Goal: Task Accomplishment & Management: Use online tool/utility

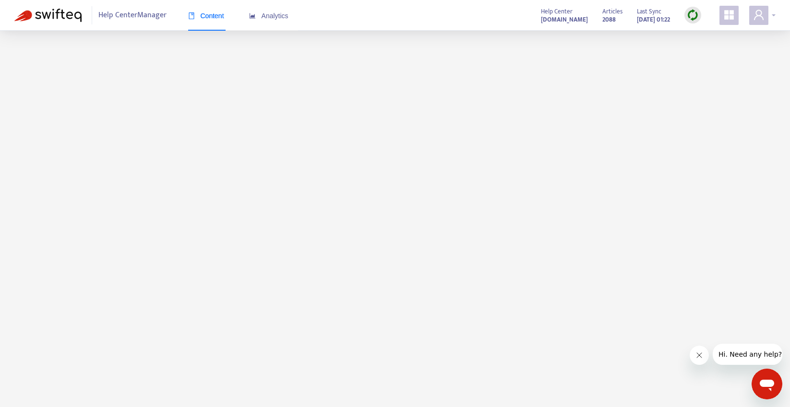
click at [772, 14] on div at bounding box center [762, 15] width 26 height 19
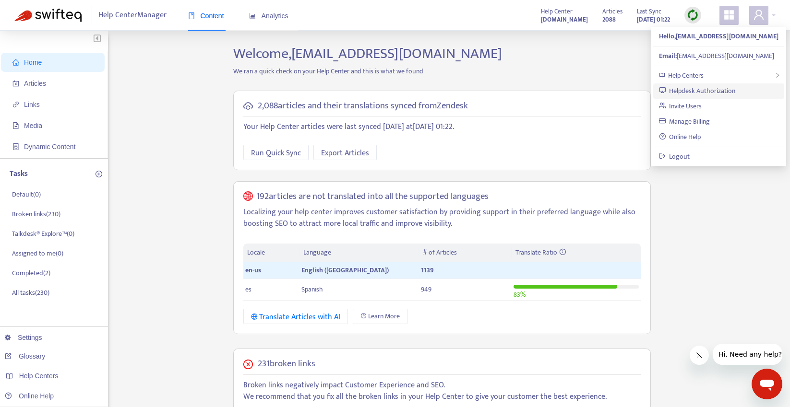
click at [723, 90] on link "Helpdesk Authorization" at bounding box center [697, 90] width 77 height 11
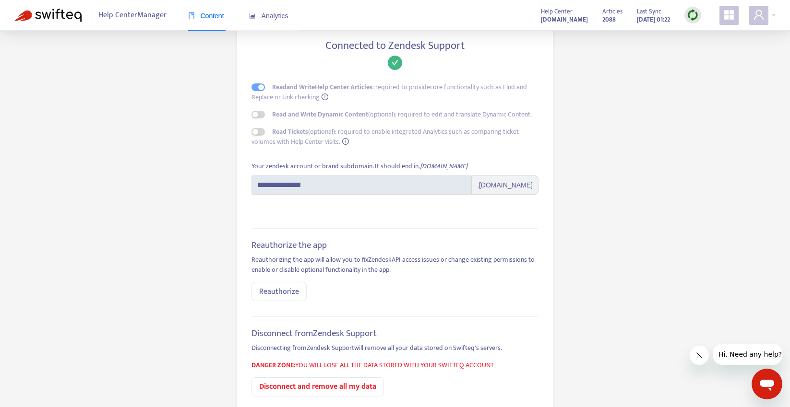
scroll to position [59, 0]
click at [280, 288] on span "Reauthorize" at bounding box center [279, 291] width 40 height 12
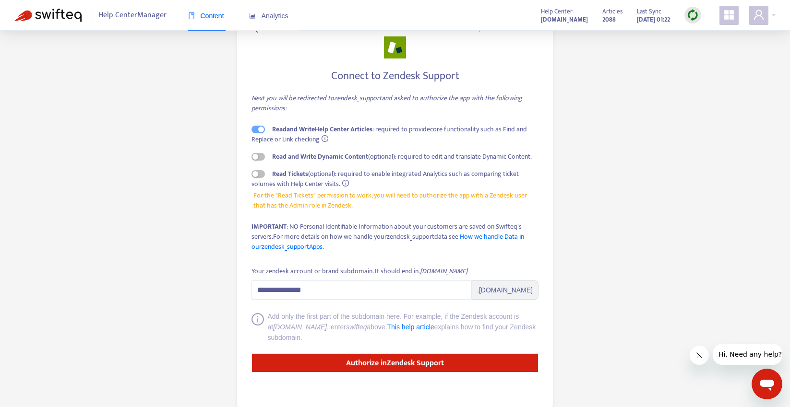
scroll to position [43, 0]
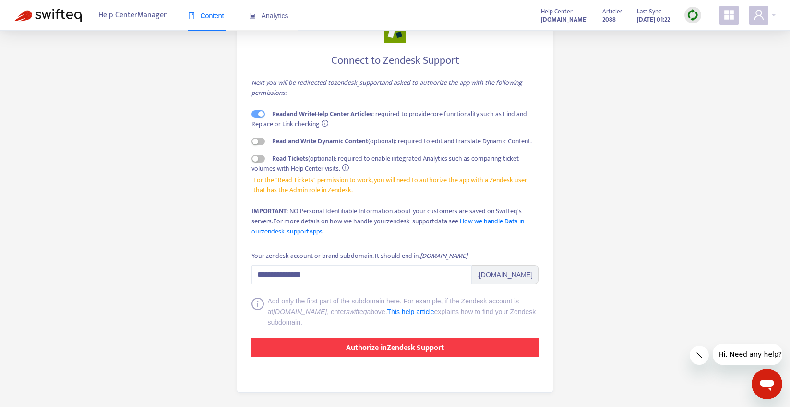
click at [377, 347] on strong "Authorize in Zendesk Support" at bounding box center [395, 348] width 98 height 13
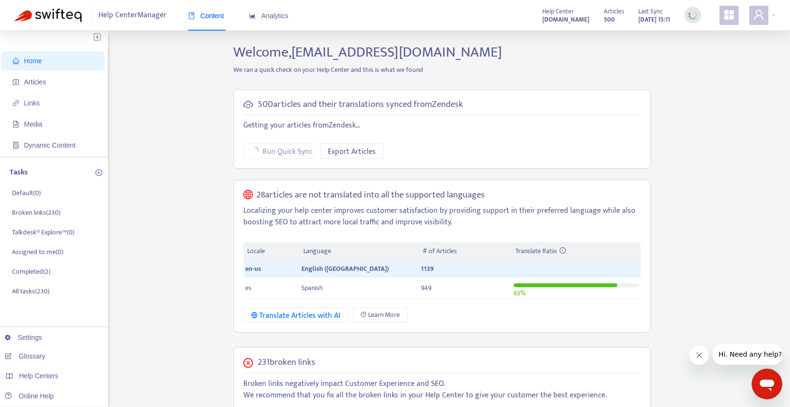
scroll to position [2, 0]
click at [53, 84] on span "Articles" at bounding box center [54, 81] width 84 height 19
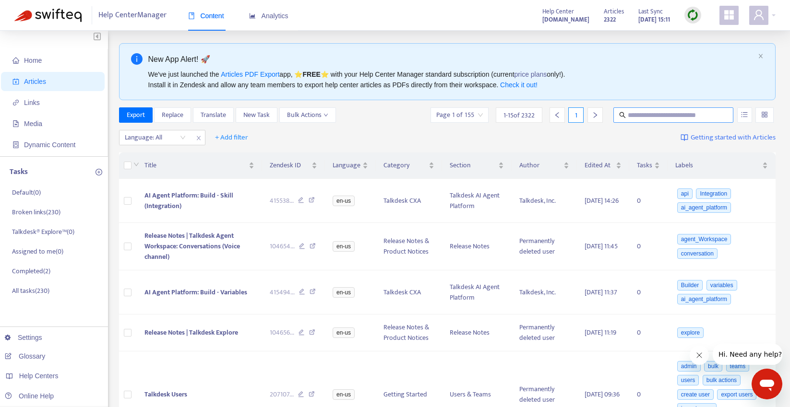
click at [676, 118] on input "text" at bounding box center [673, 115] width 92 height 11
click at [647, 115] on input "text" at bounding box center [673, 115] width 92 height 11
paste input "**********"
type input "**********"
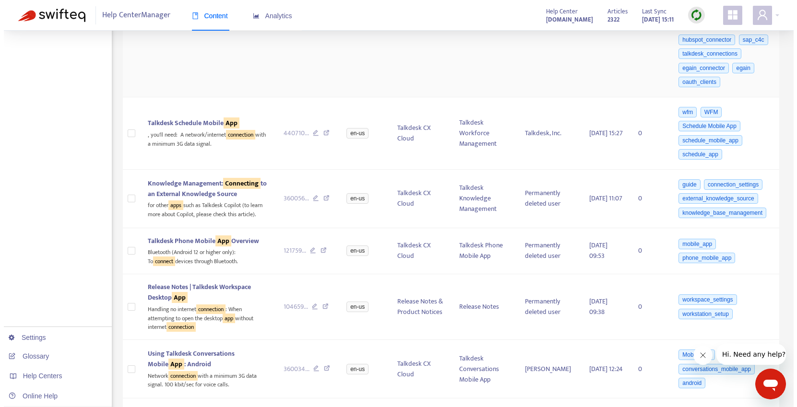
scroll to position [633, 0]
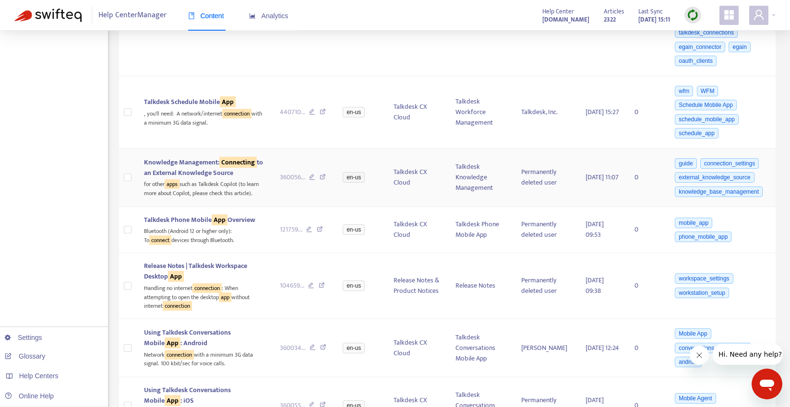
click at [195, 178] on span "Knowledge Management: Connecting to an External Knowledge Source" at bounding box center [203, 168] width 119 height 22
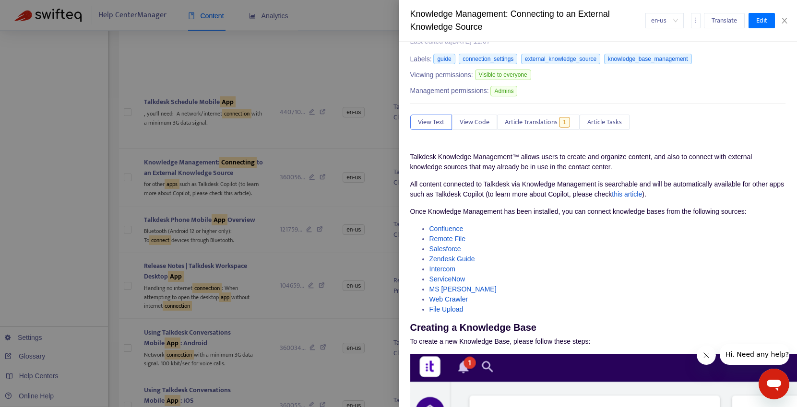
scroll to position [0, 0]
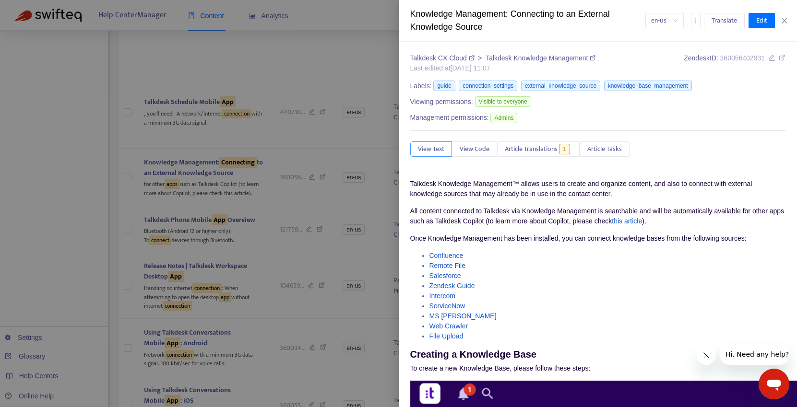
click at [435, 147] on span "View Text" at bounding box center [431, 149] width 26 height 11
click at [529, 150] on span "Article Translations" at bounding box center [531, 149] width 53 height 11
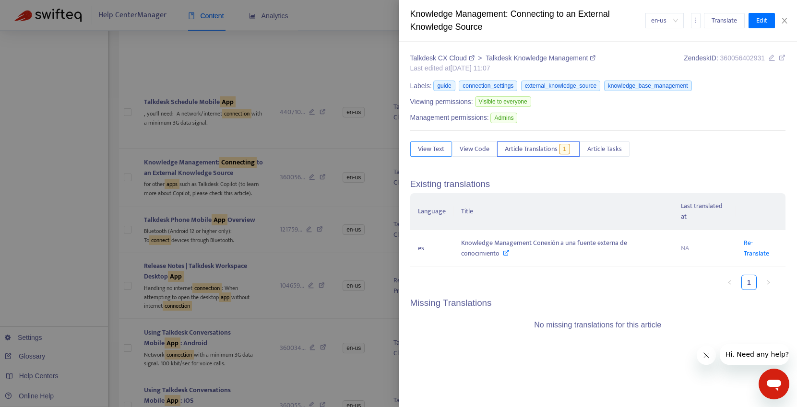
click at [425, 152] on span "View Text" at bounding box center [431, 149] width 26 height 11
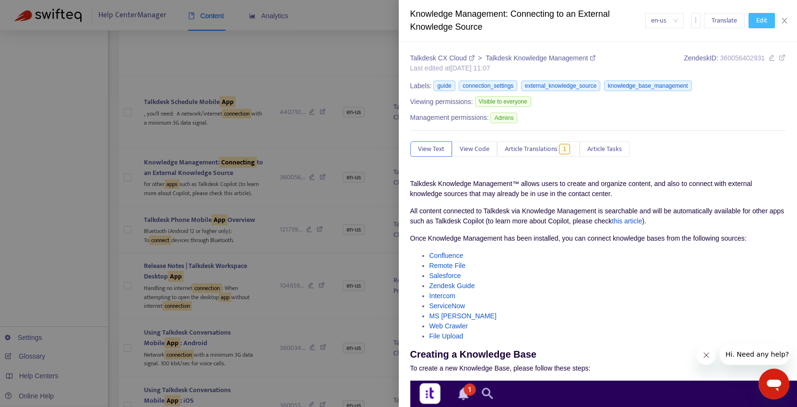
click at [759, 23] on span "Edit" at bounding box center [761, 20] width 11 height 11
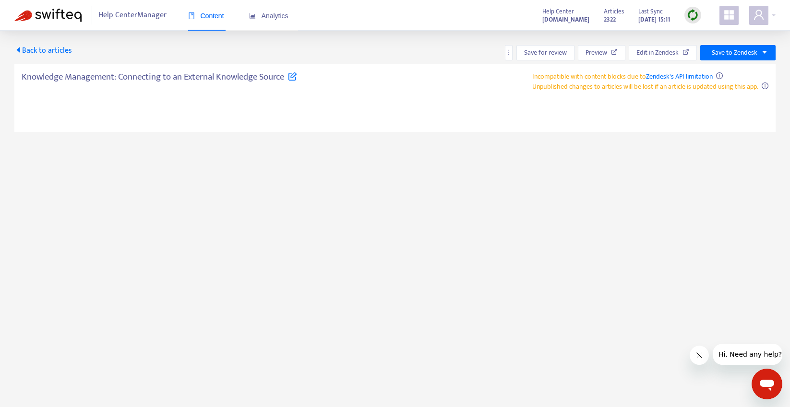
type textarea "**********"
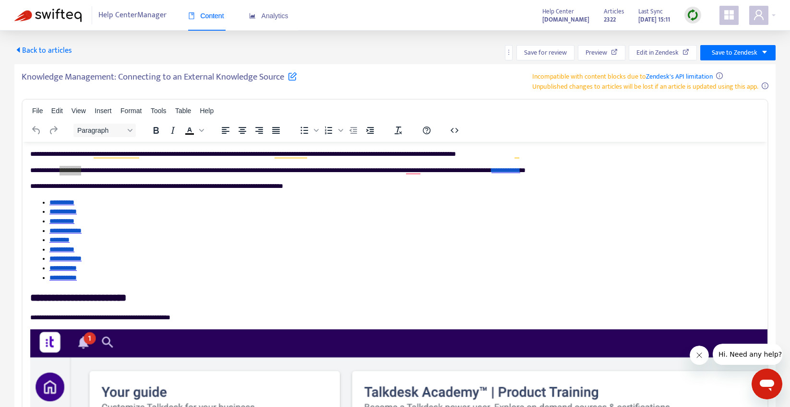
click at [19, 49] on icon "caret-left" at bounding box center [18, 49] width 3 height 5
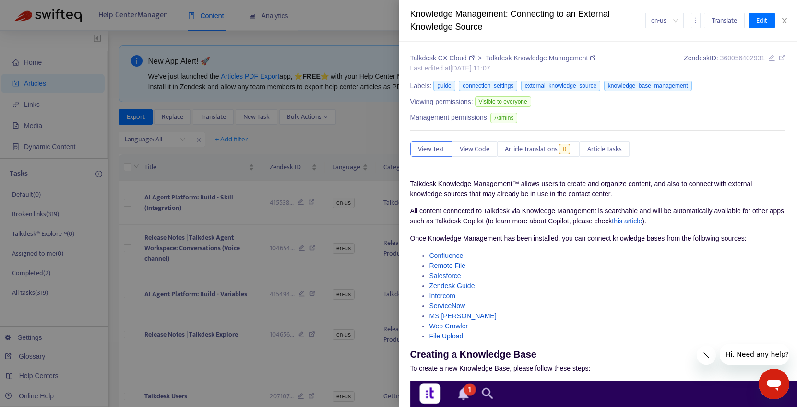
type input "**********"
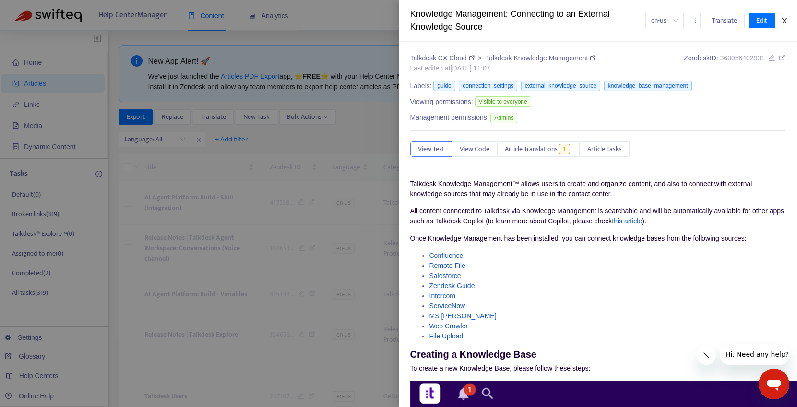
click at [784, 21] on icon "close" at bounding box center [784, 21] width 8 height 8
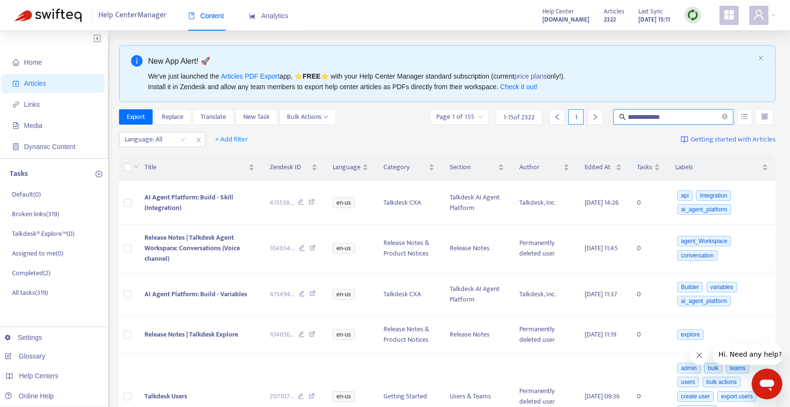
click at [694, 115] on input "**********" at bounding box center [673, 117] width 92 height 11
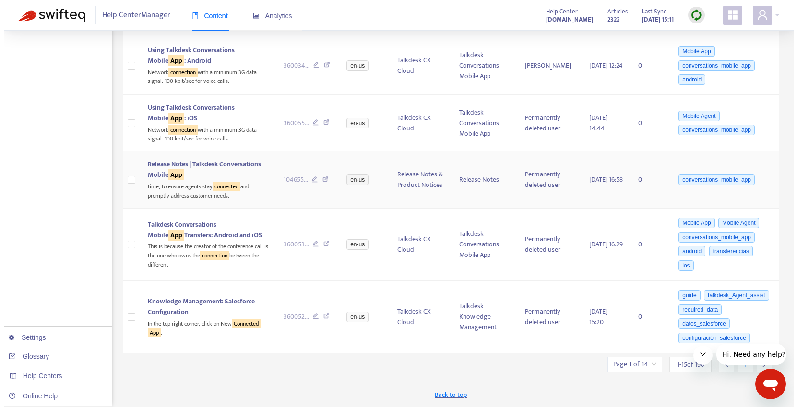
scroll to position [995, 0]
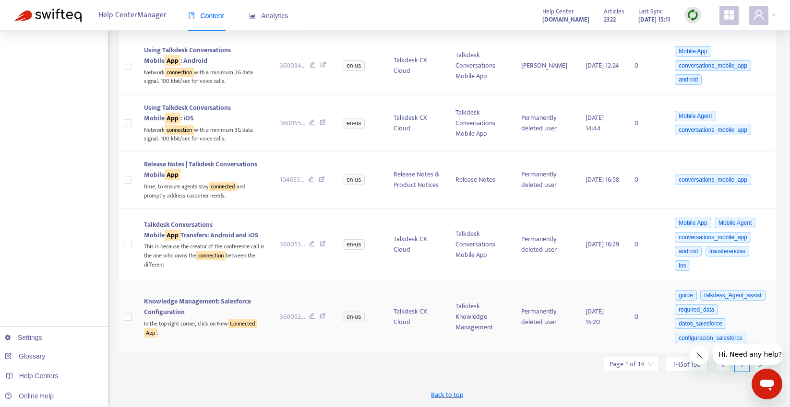
click at [184, 296] on span "Knowledge Management: Salesforce Configuration" at bounding box center [197, 307] width 107 height 22
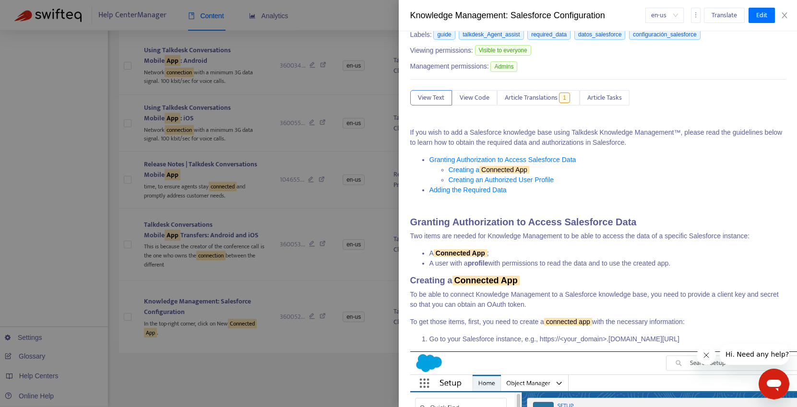
scroll to position [0, 0]
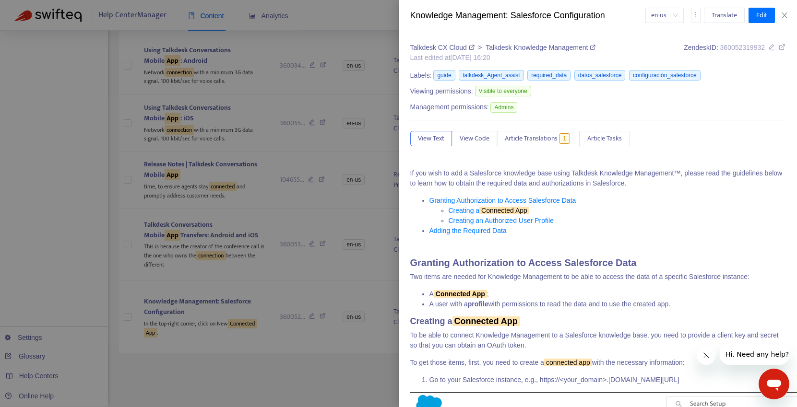
click at [595, 47] on icon at bounding box center [593, 48] width 6 height 6
click at [779, 47] on icon at bounding box center [782, 47] width 7 height 7
